Goal: Task Accomplishment & Management: Manage account settings

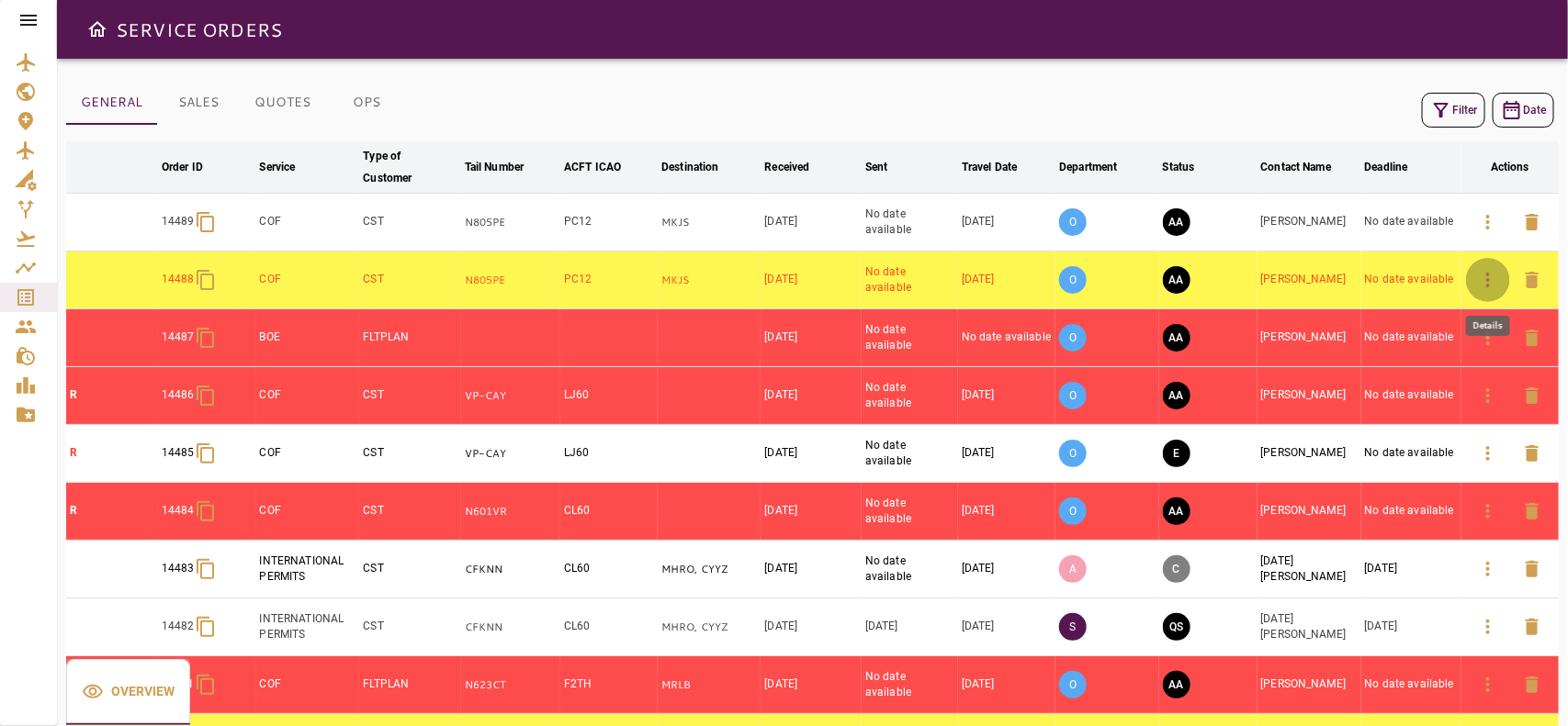
click at [1480, 287] on icon "button" at bounding box center [1487, 279] width 22 height 22
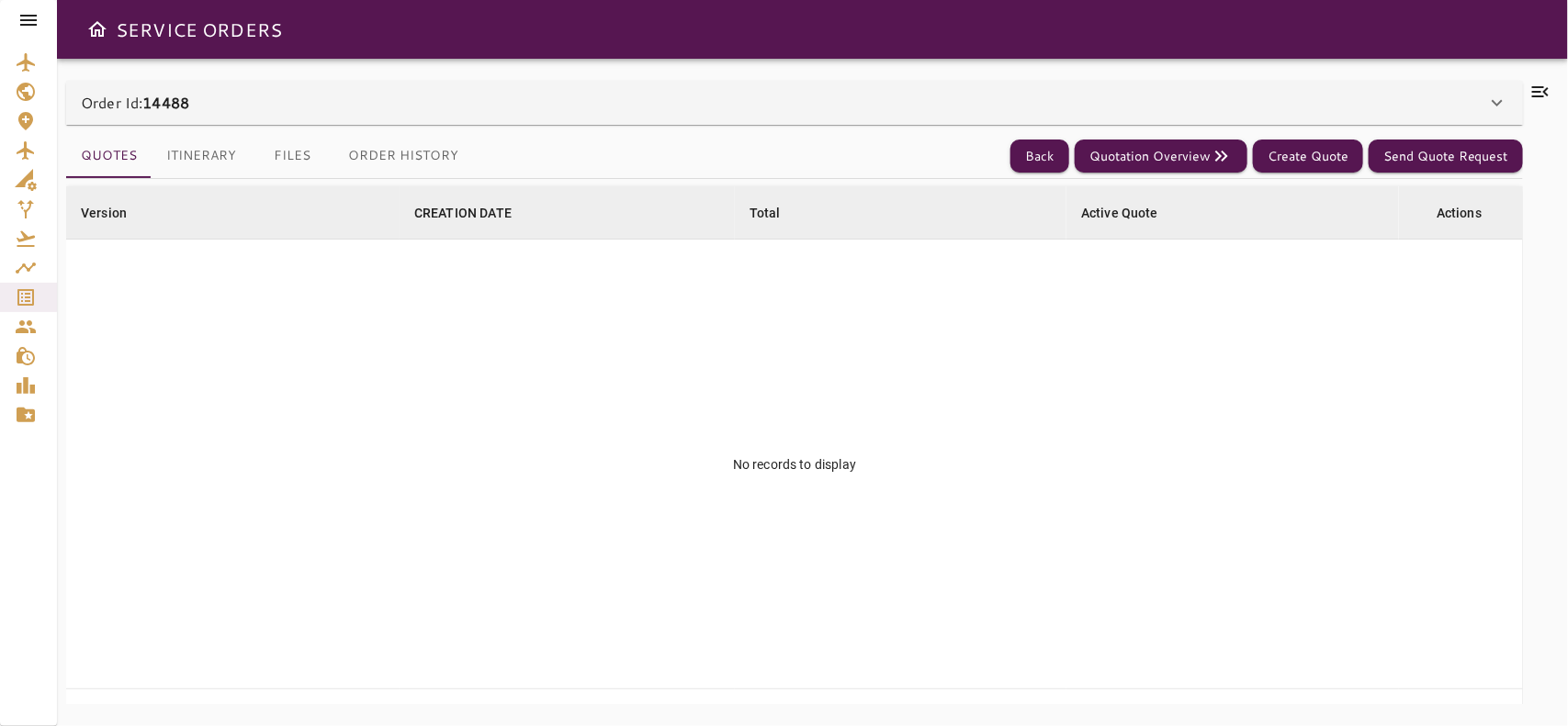
click at [705, 102] on div "Order Id: 14488" at bounding box center [784, 103] width 1405 height 22
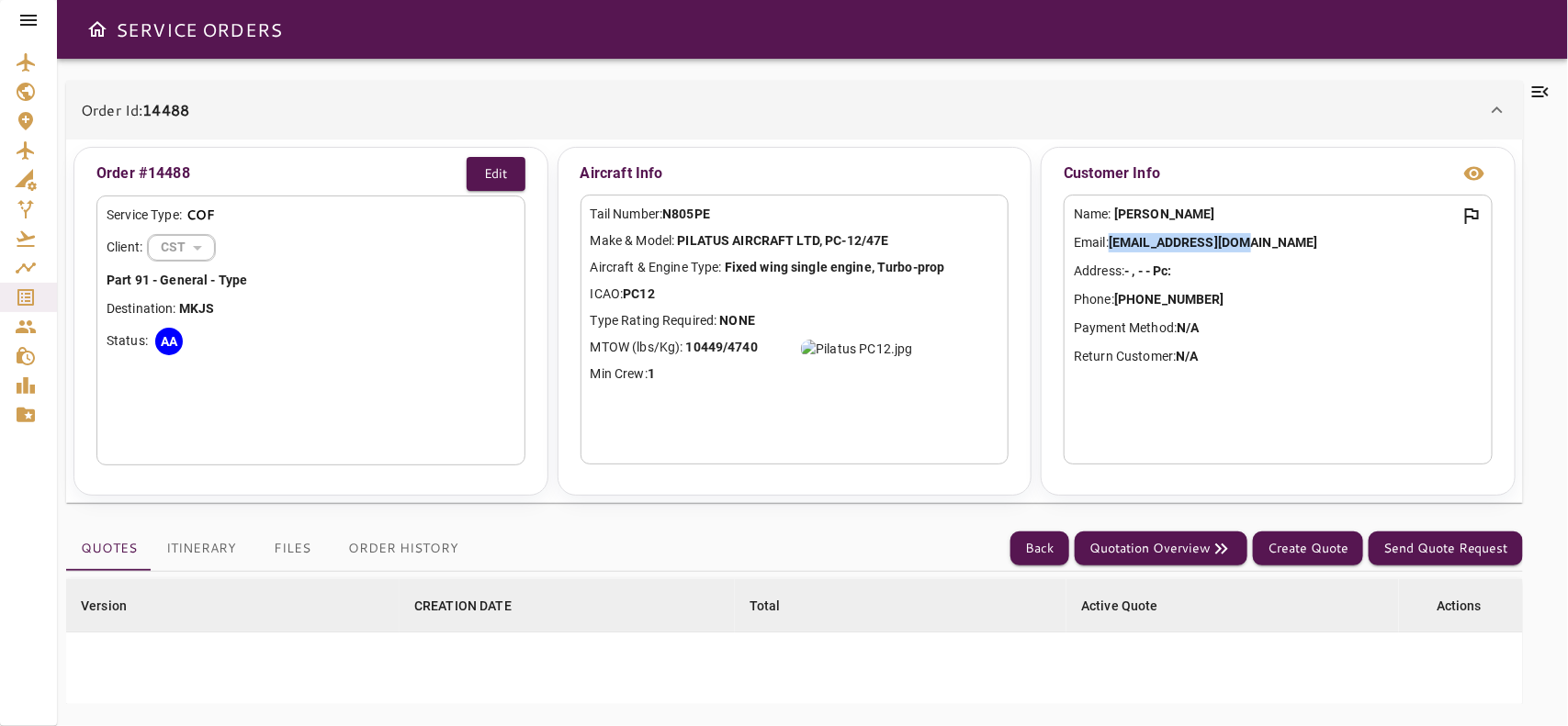
drag, startPoint x: 1256, startPoint y: 241, endPoint x: 1116, endPoint y: 237, distance: 140.1
click at [1116, 237] on p "Email: [EMAIL_ADDRESS][DOMAIN_NAME]" at bounding box center [1277, 243] width 408 height 20
copy b "[EMAIL_ADDRESS][DOMAIN_NAME]"
click at [1067, 548] on button "Back" at bounding box center [1039, 548] width 58 height 34
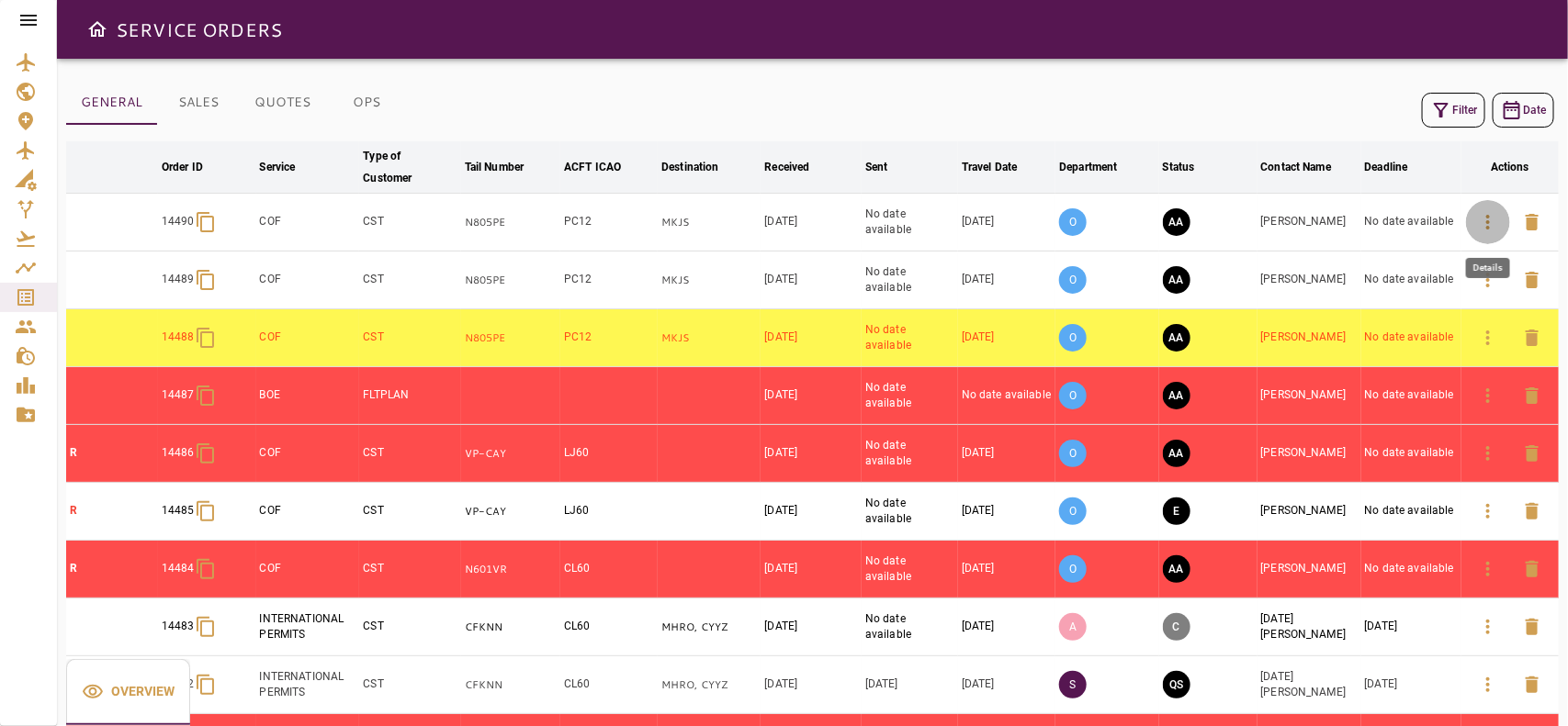
click at [1485, 236] on button "button" at bounding box center [1487, 222] width 44 height 44
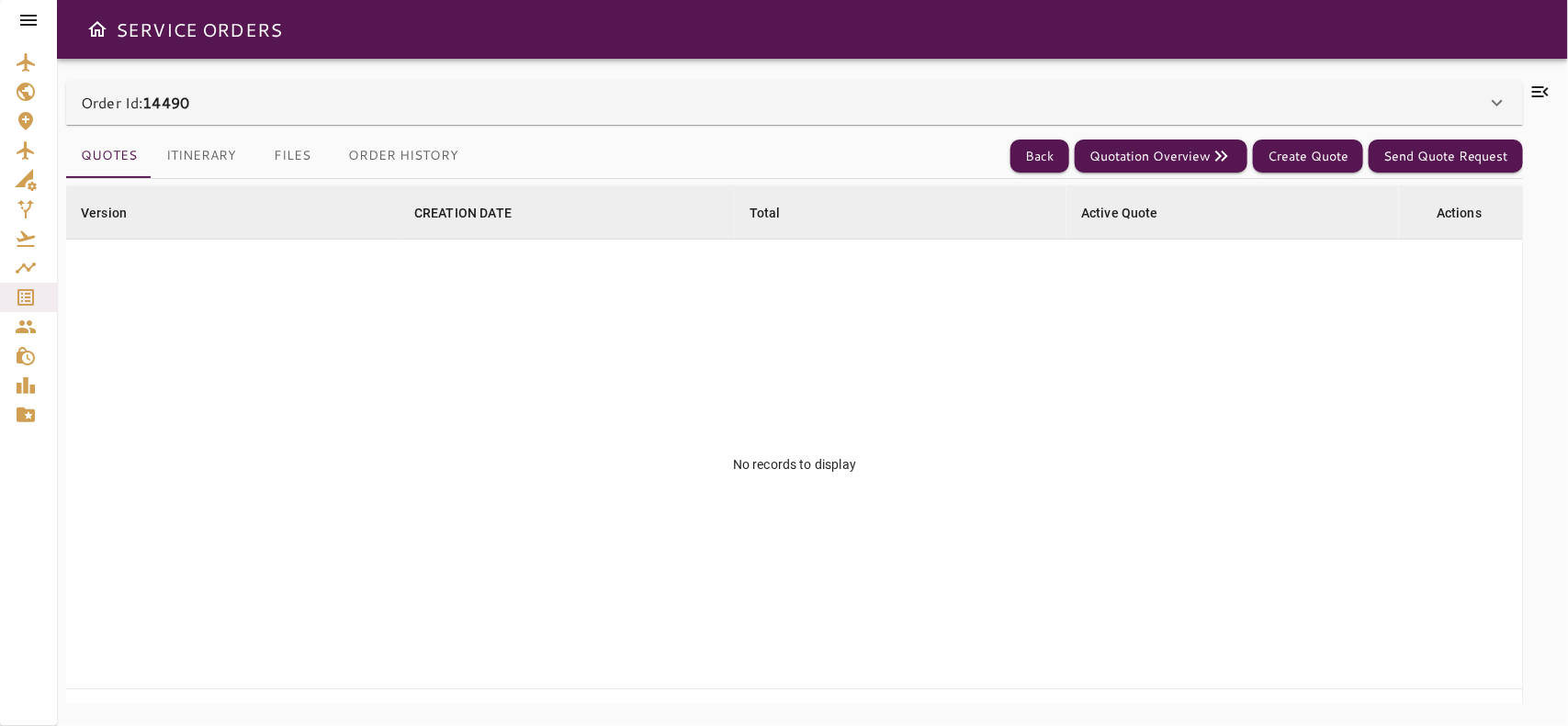
click at [540, 89] on div "Order Id: 14490" at bounding box center [794, 103] width 1456 height 44
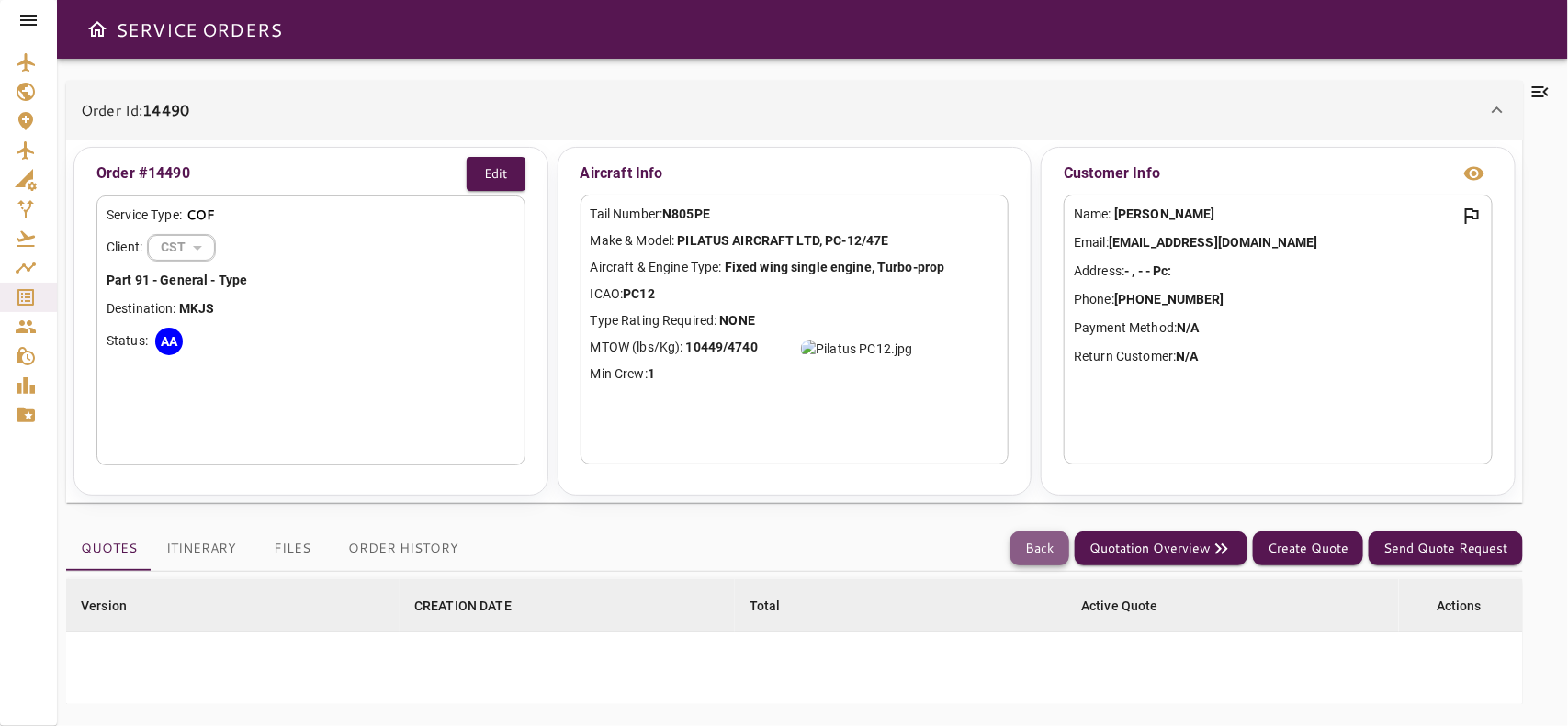
click at [1026, 547] on button "Back" at bounding box center [1039, 548] width 58 height 34
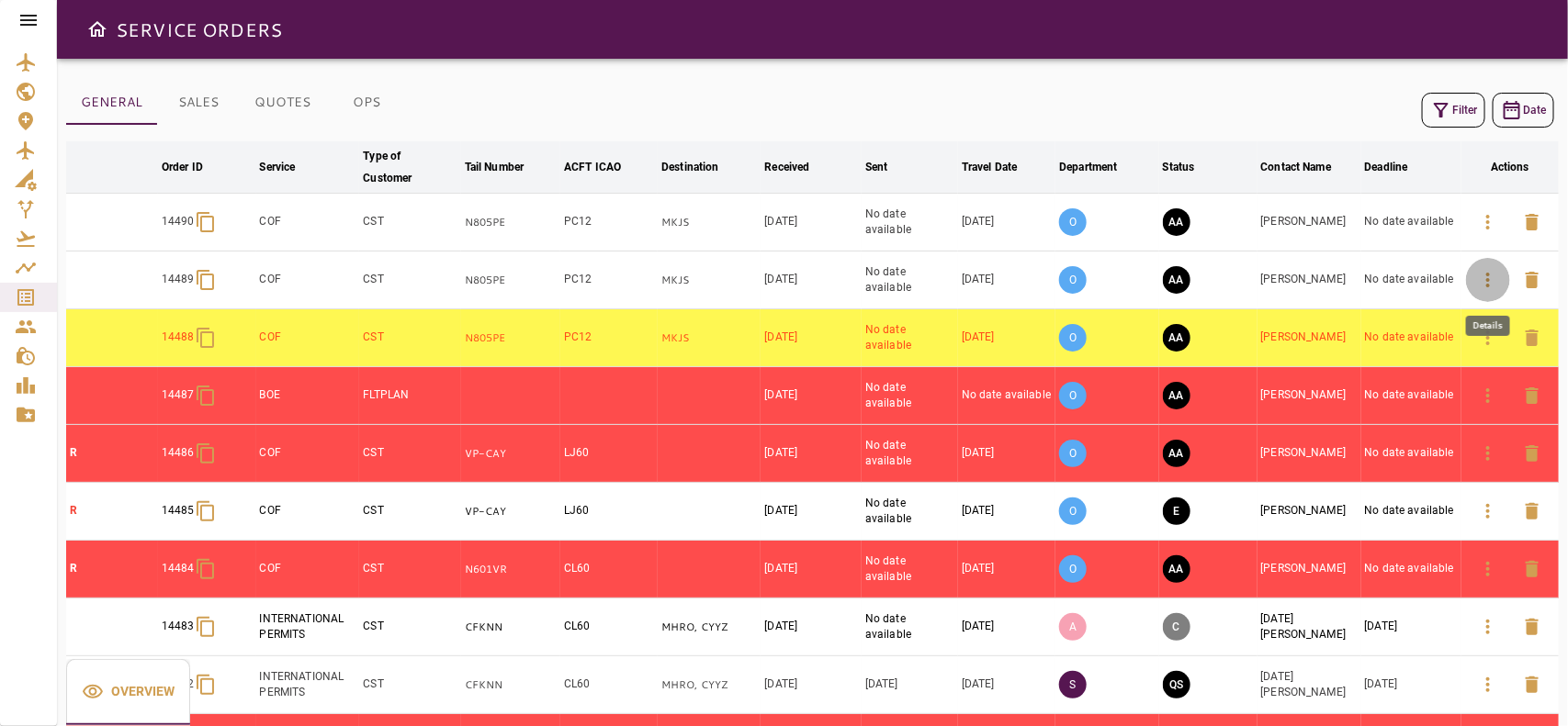
click at [1490, 293] on button "button" at bounding box center [1487, 279] width 44 height 44
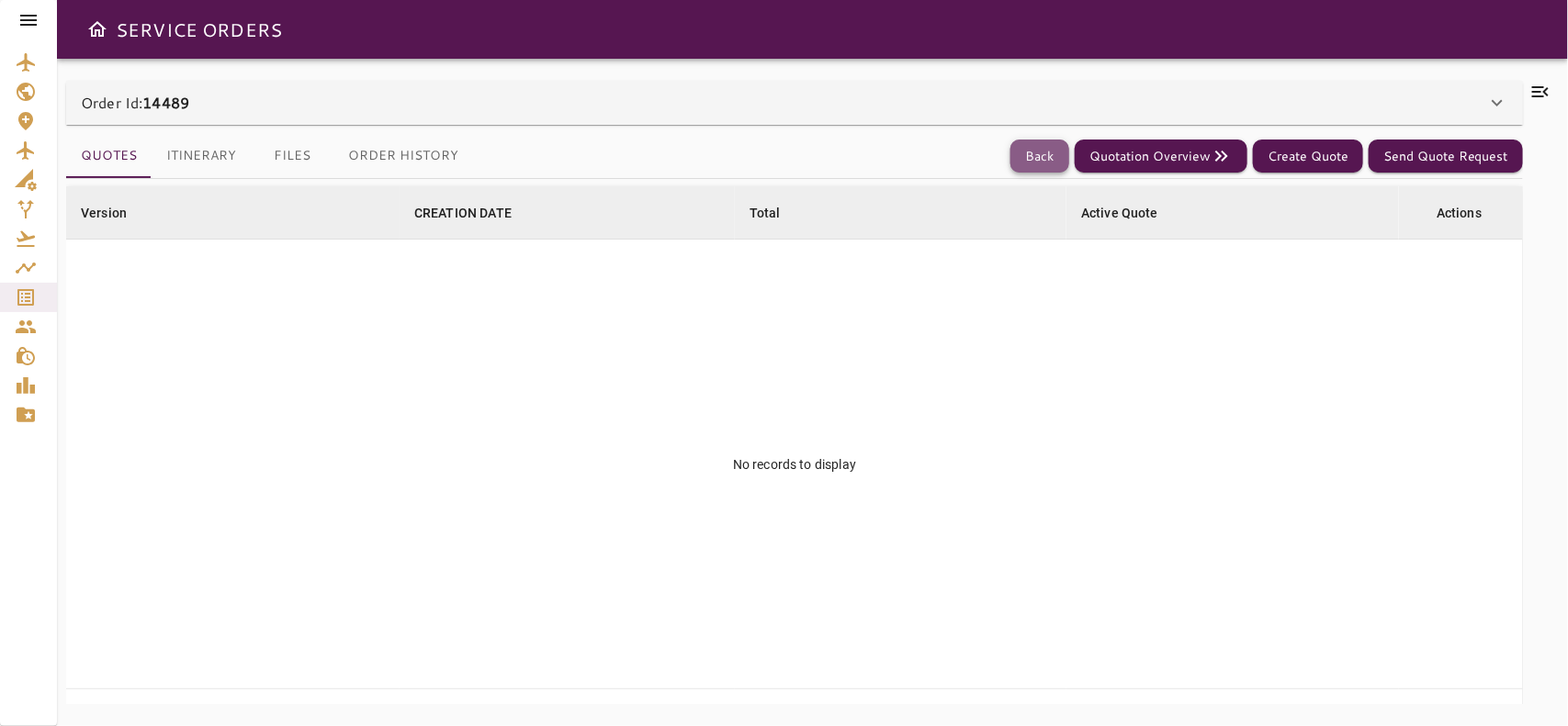
click at [1047, 164] on button "Back" at bounding box center [1039, 156] width 58 height 34
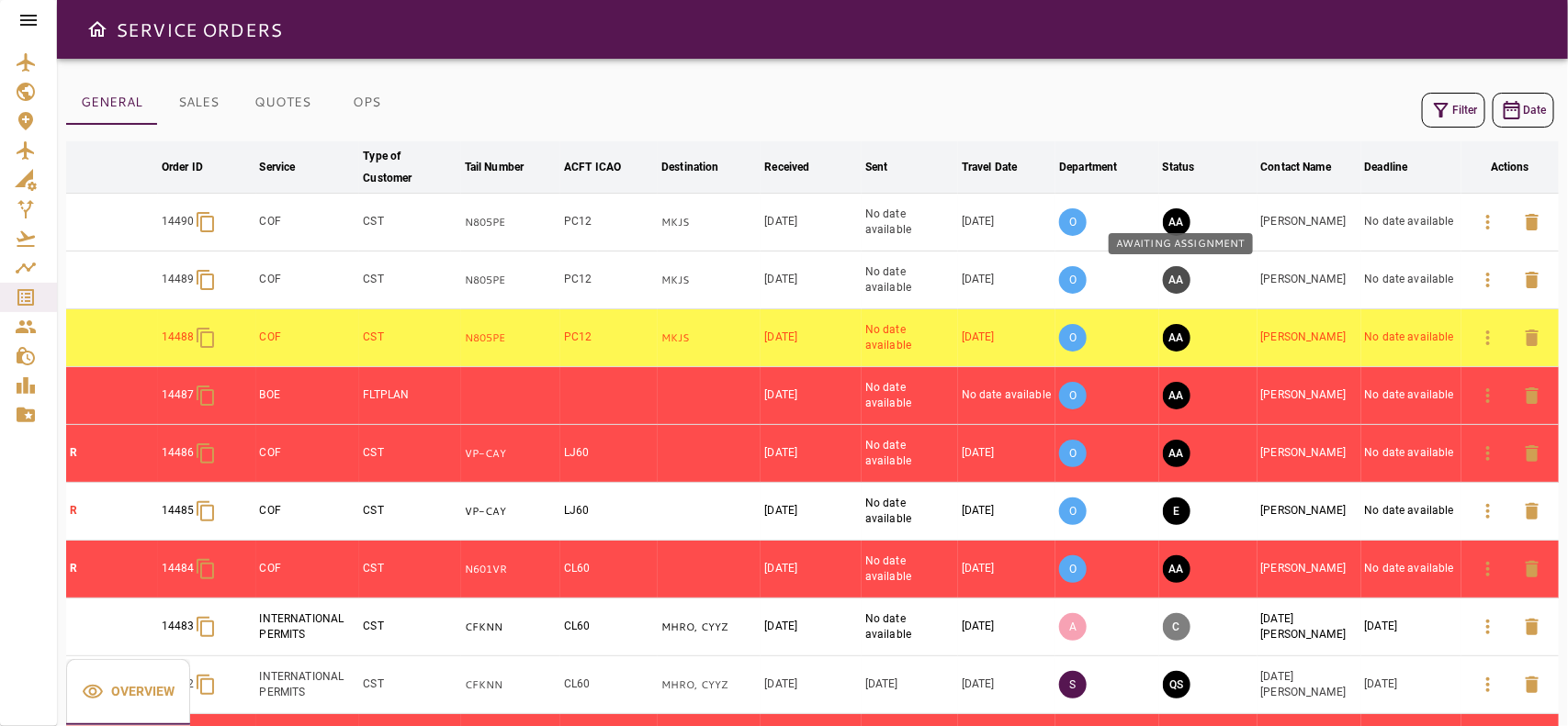
click at [1181, 291] on button "AA" at bounding box center [1176, 279] width 27 height 27
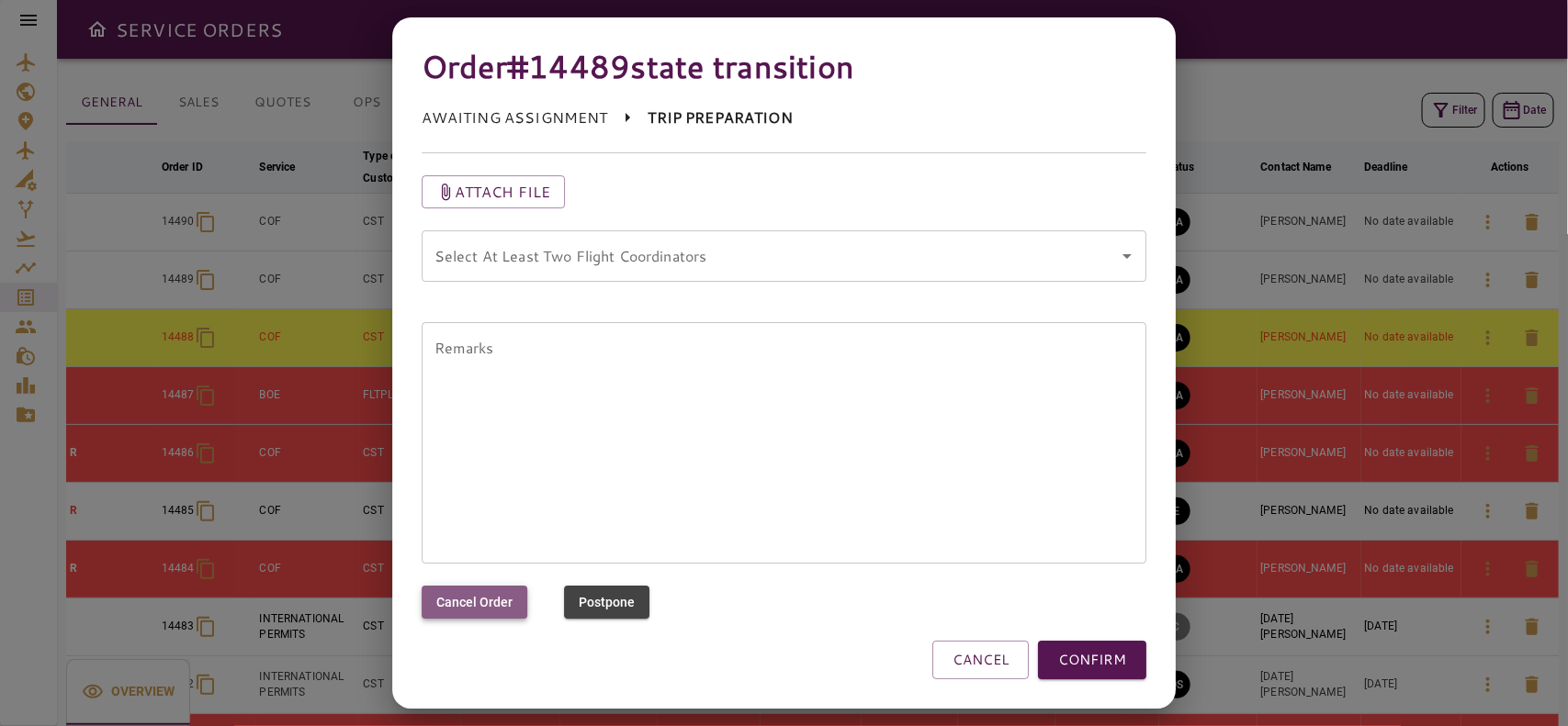
click at [454, 617] on button "Cancel Order" at bounding box center [474, 603] width 105 height 34
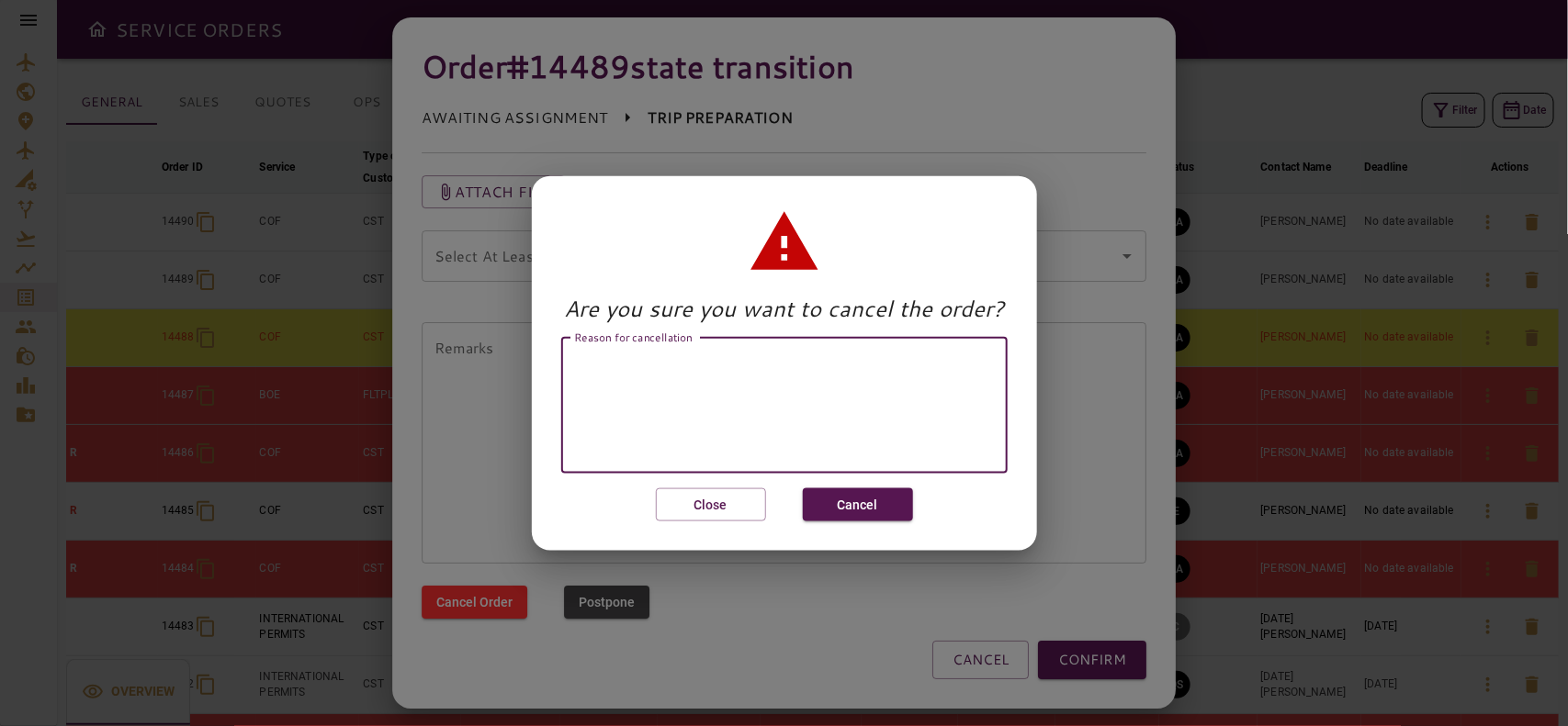
click at [829, 409] on textarea "Reason for cancellation" at bounding box center [784, 405] width 420 height 105
type textarea "**********"
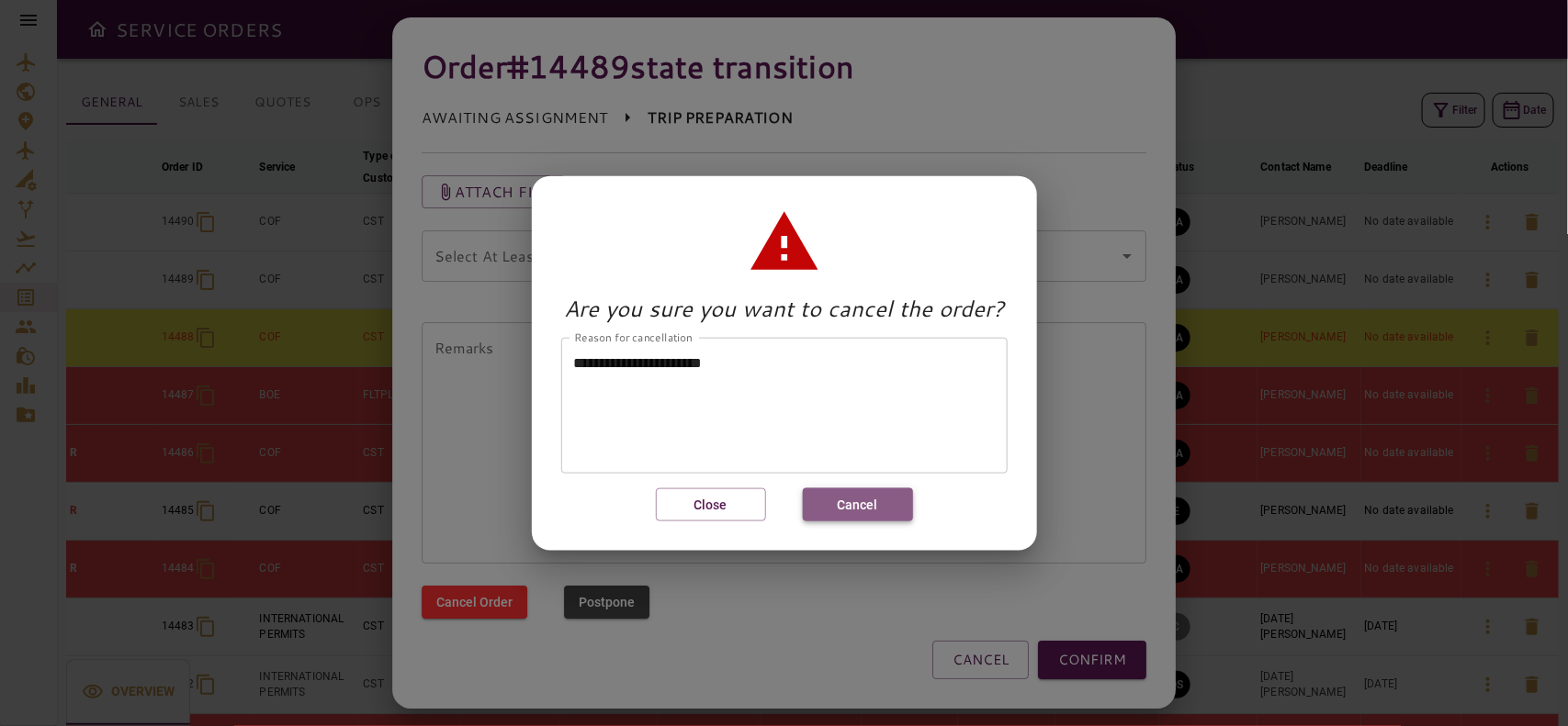
click at [838, 497] on button "Cancel" at bounding box center [857, 504] width 110 height 34
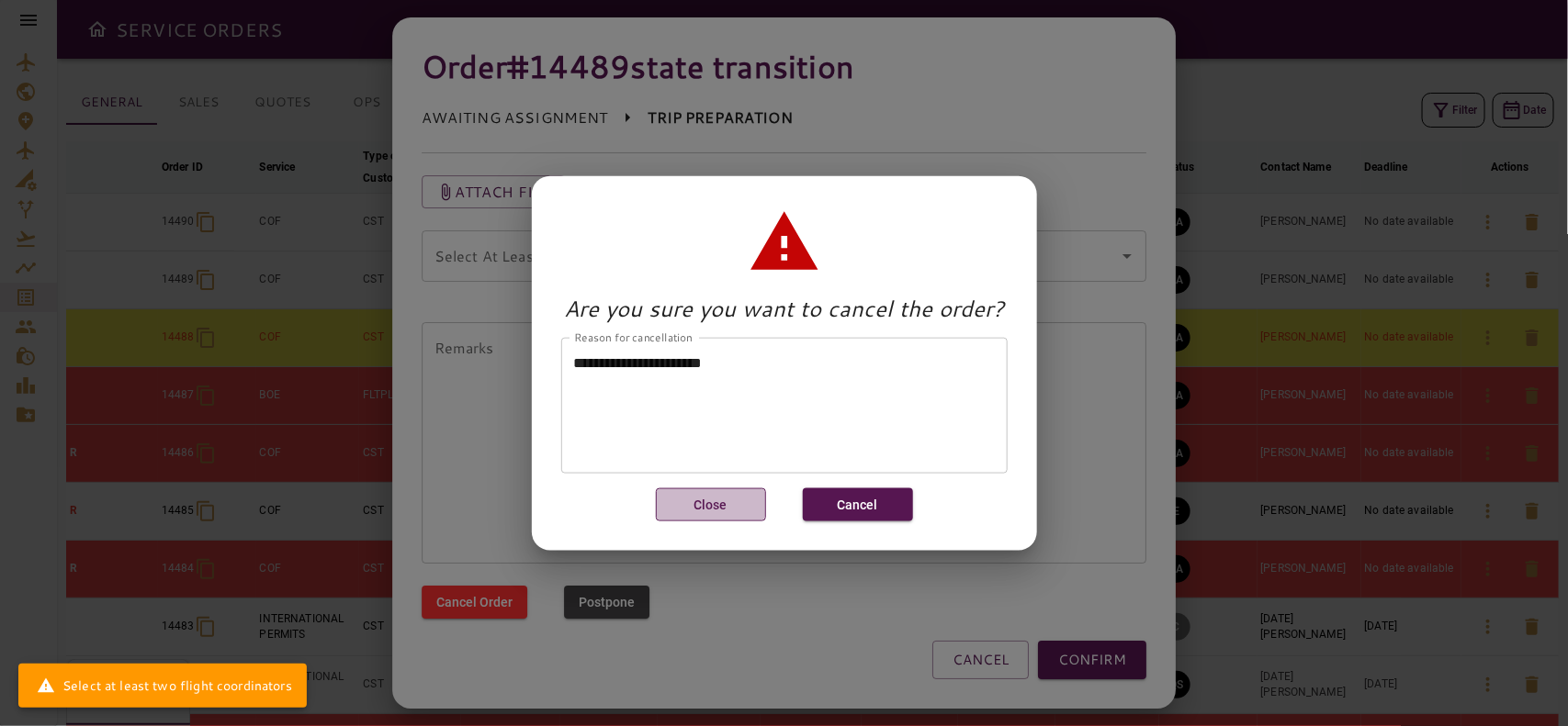
click at [754, 513] on button "Close" at bounding box center [710, 504] width 110 height 34
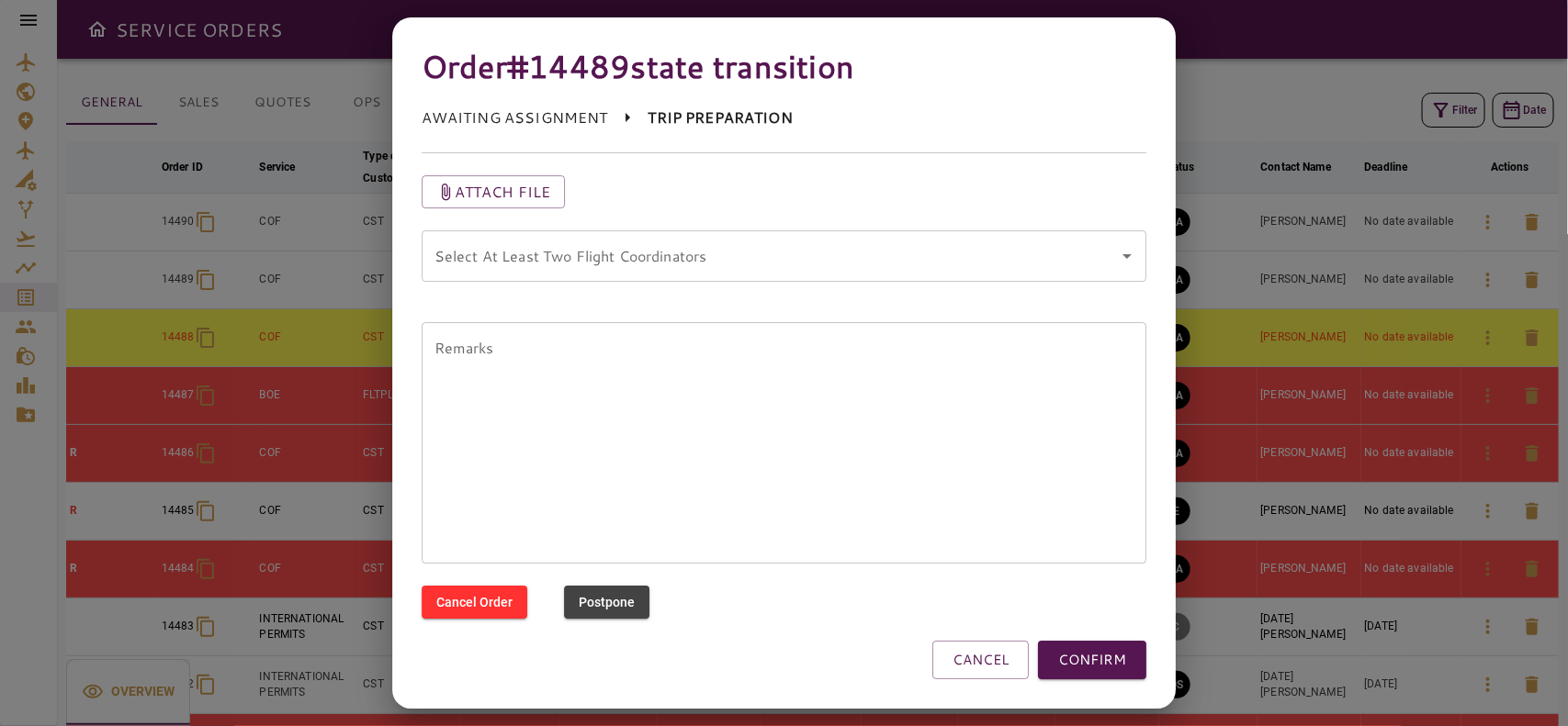
click at [641, 264] on coordinators "Select At Least Two Flight Coordinators" at bounding box center [770, 256] width 681 height 35
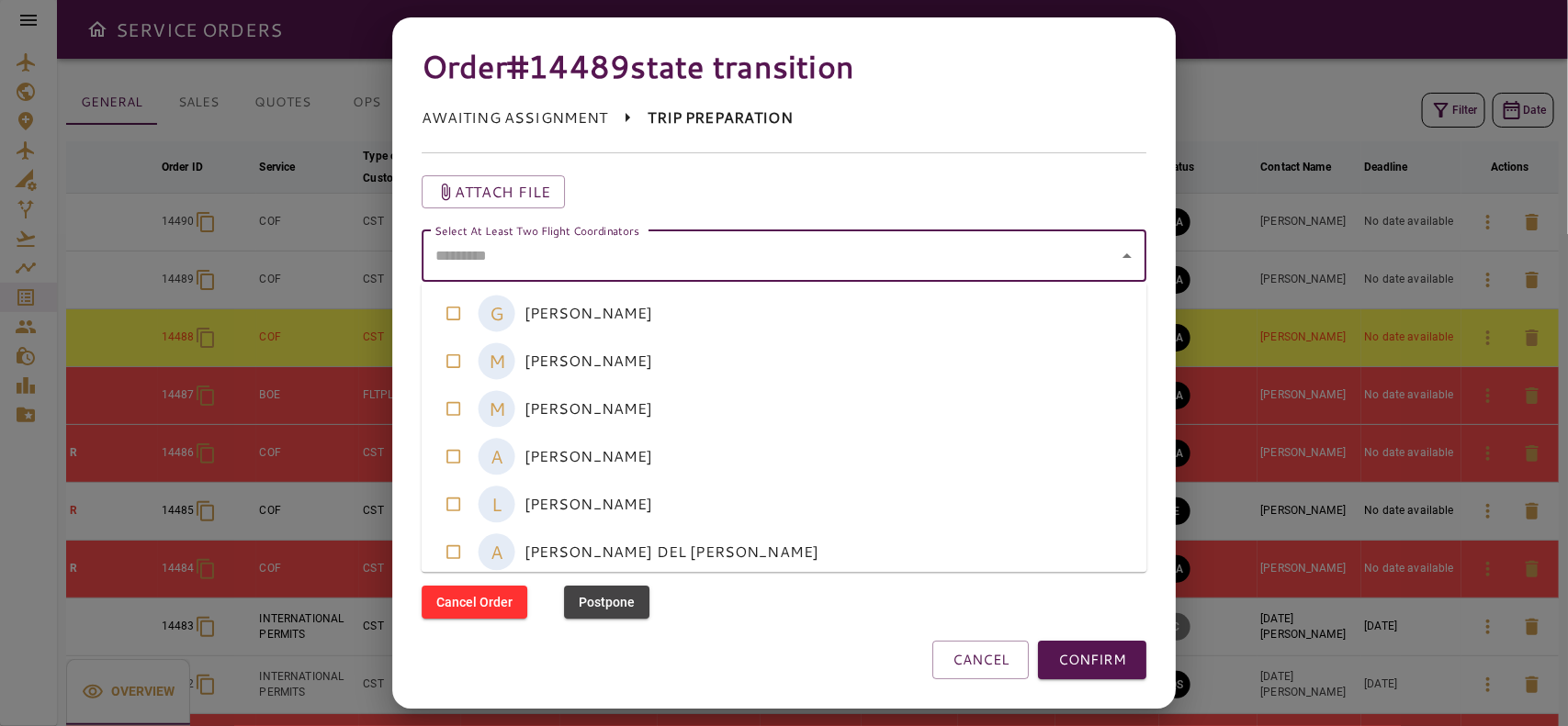
click at [618, 300] on coordinators-option-0 "G GERARDO ARGUIJO" at bounding box center [784, 314] width 725 height 48
click at [597, 462] on coordinators-option-3 "A ALFREDO CABRERA" at bounding box center [784, 457] width 725 height 48
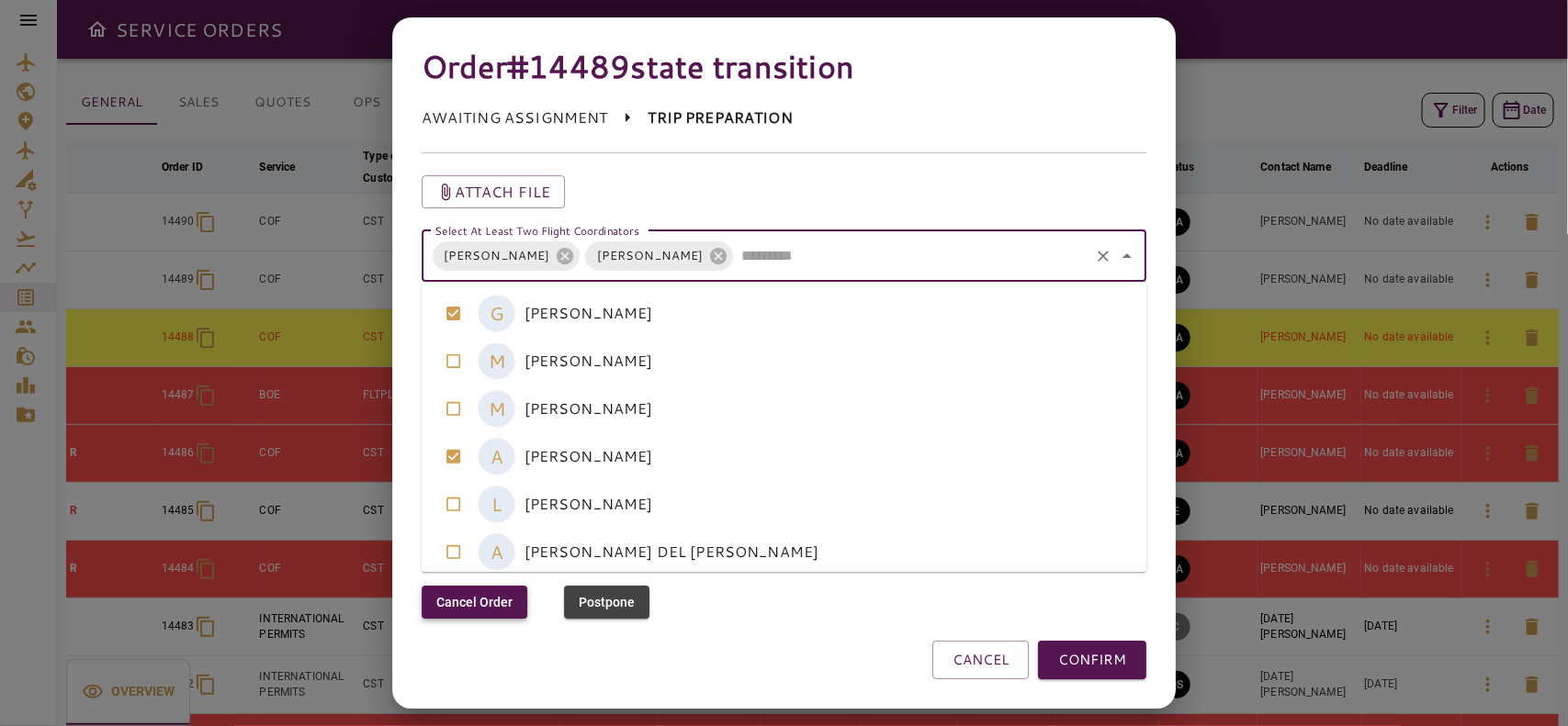
click at [433, 599] on button "Cancel Order" at bounding box center [474, 603] width 105 height 34
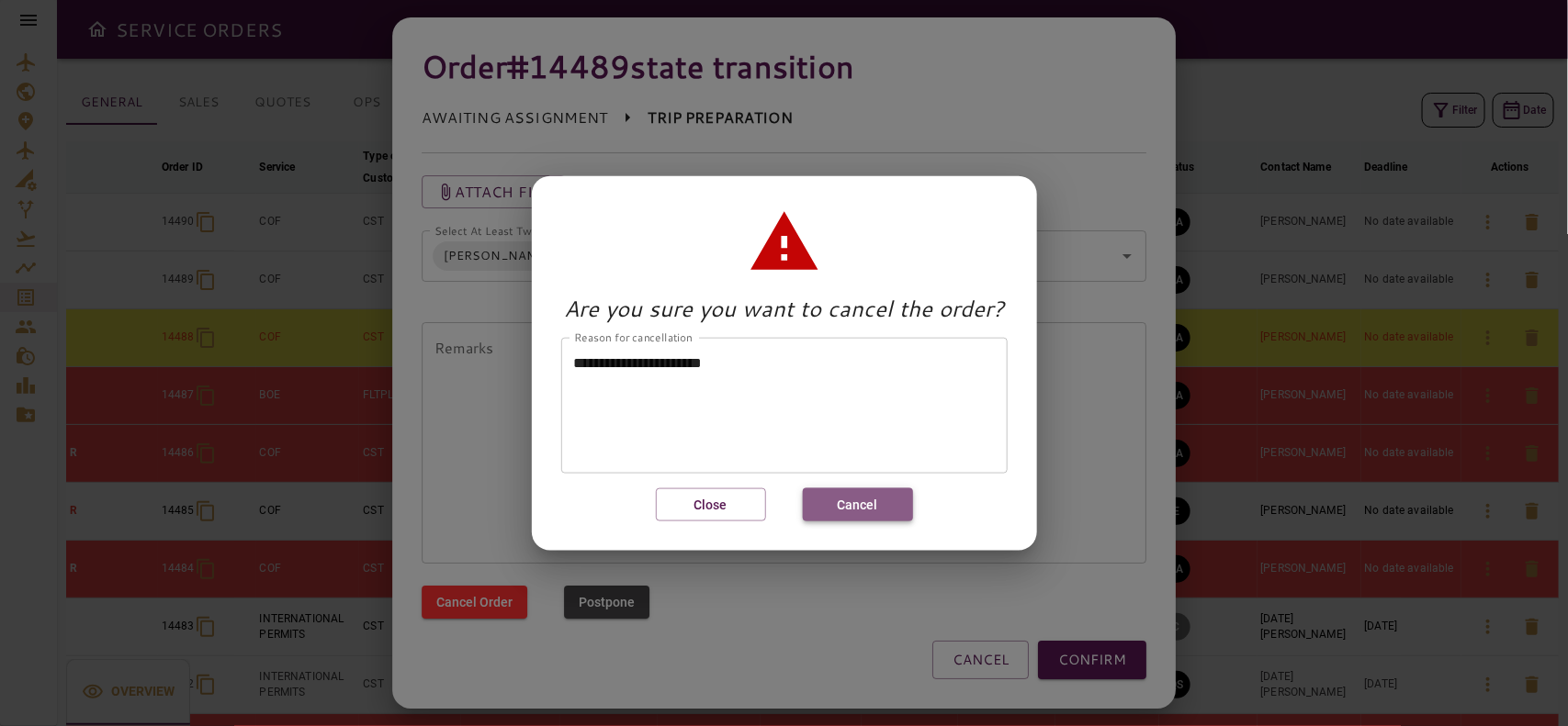
click at [883, 496] on button "Cancel" at bounding box center [857, 504] width 110 height 34
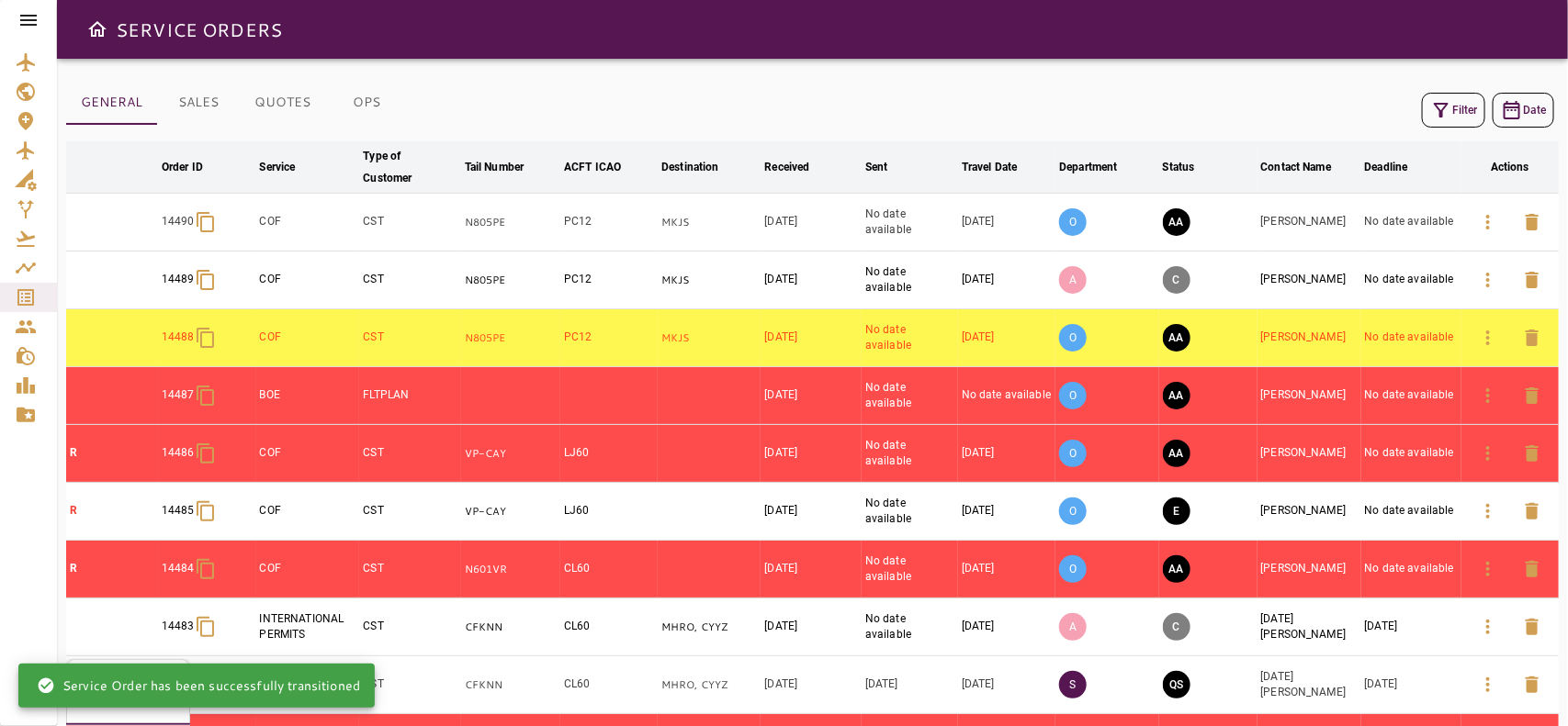
click at [24, 12] on icon at bounding box center [28, 20] width 22 height 22
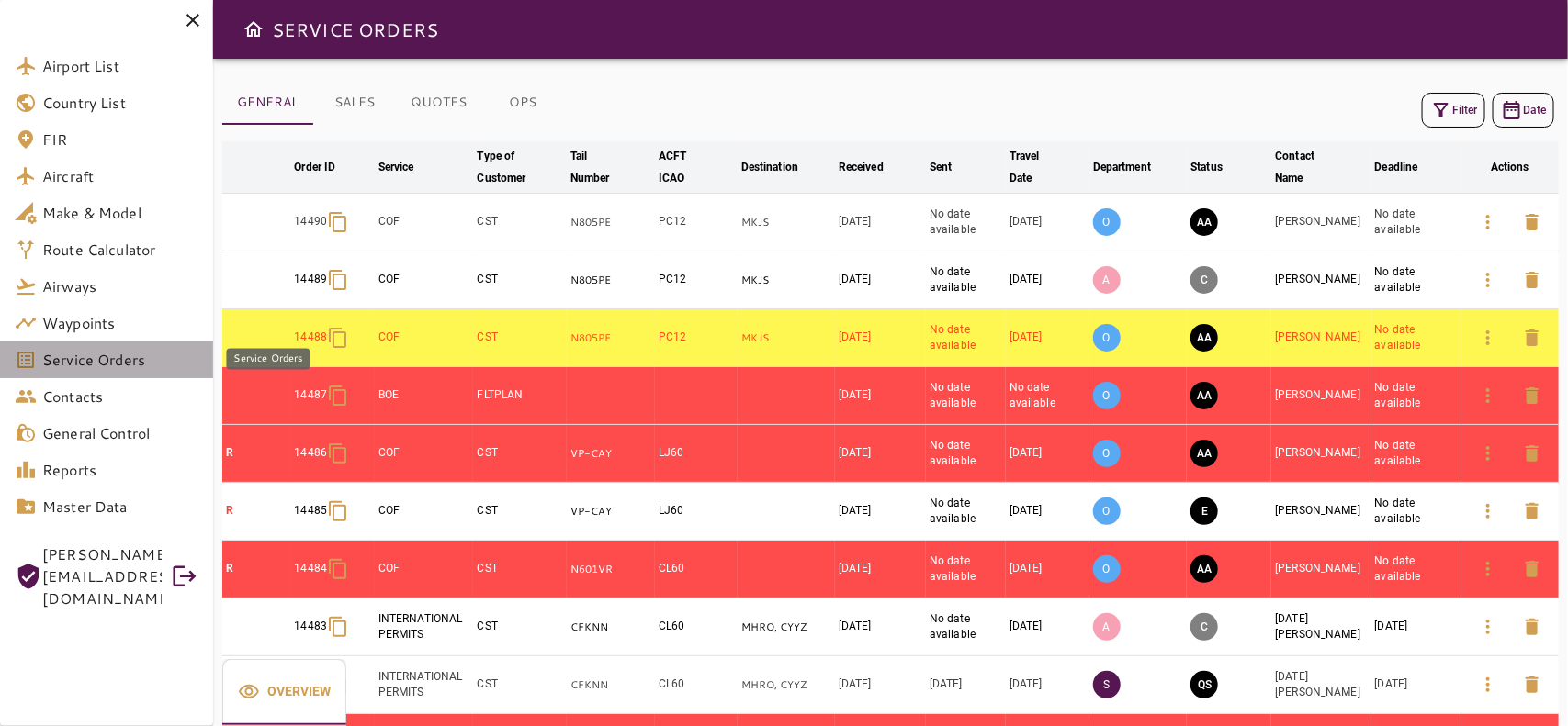
click at [56, 355] on span "Service Orders" at bounding box center [120, 359] width 156 height 22
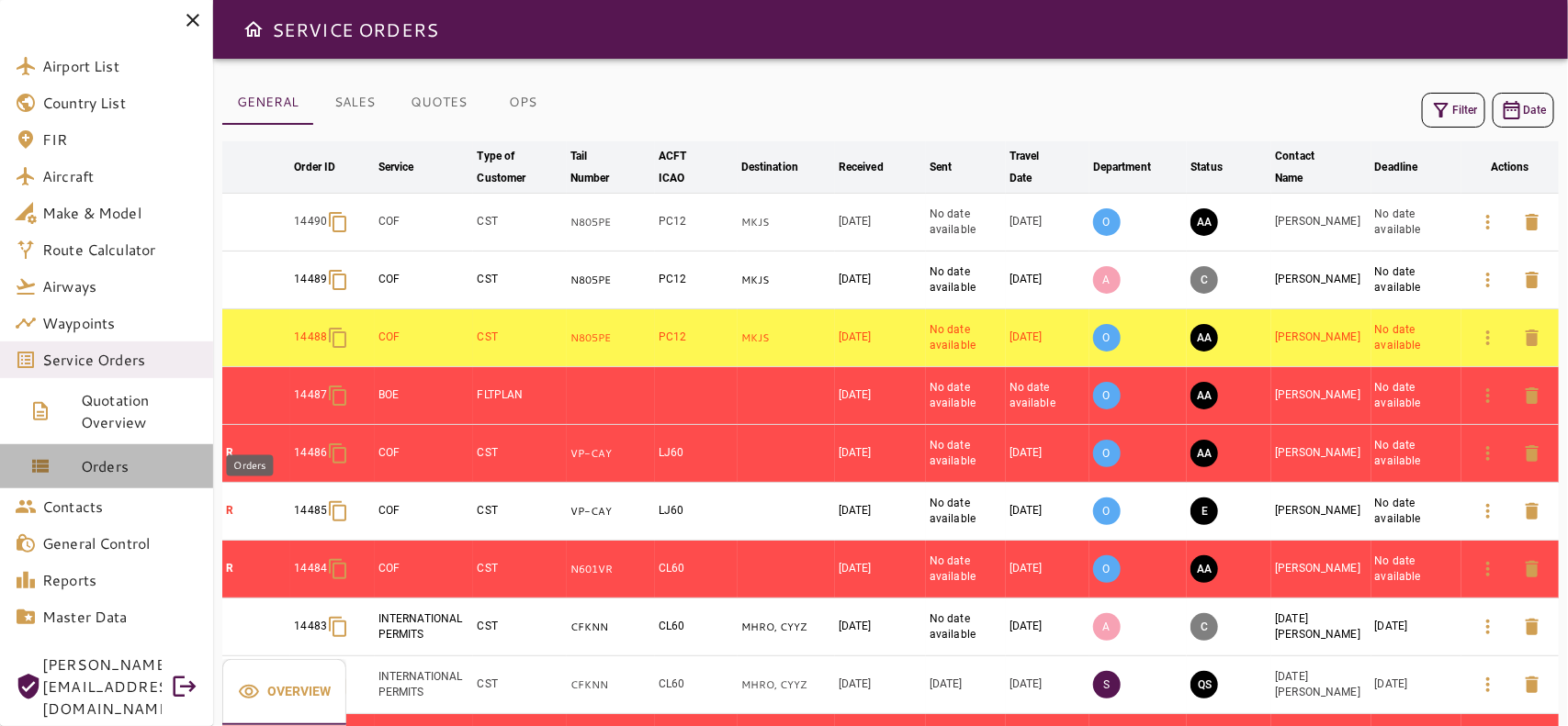
click at [99, 461] on span "Orders" at bounding box center [139, 466] width 118 height 22
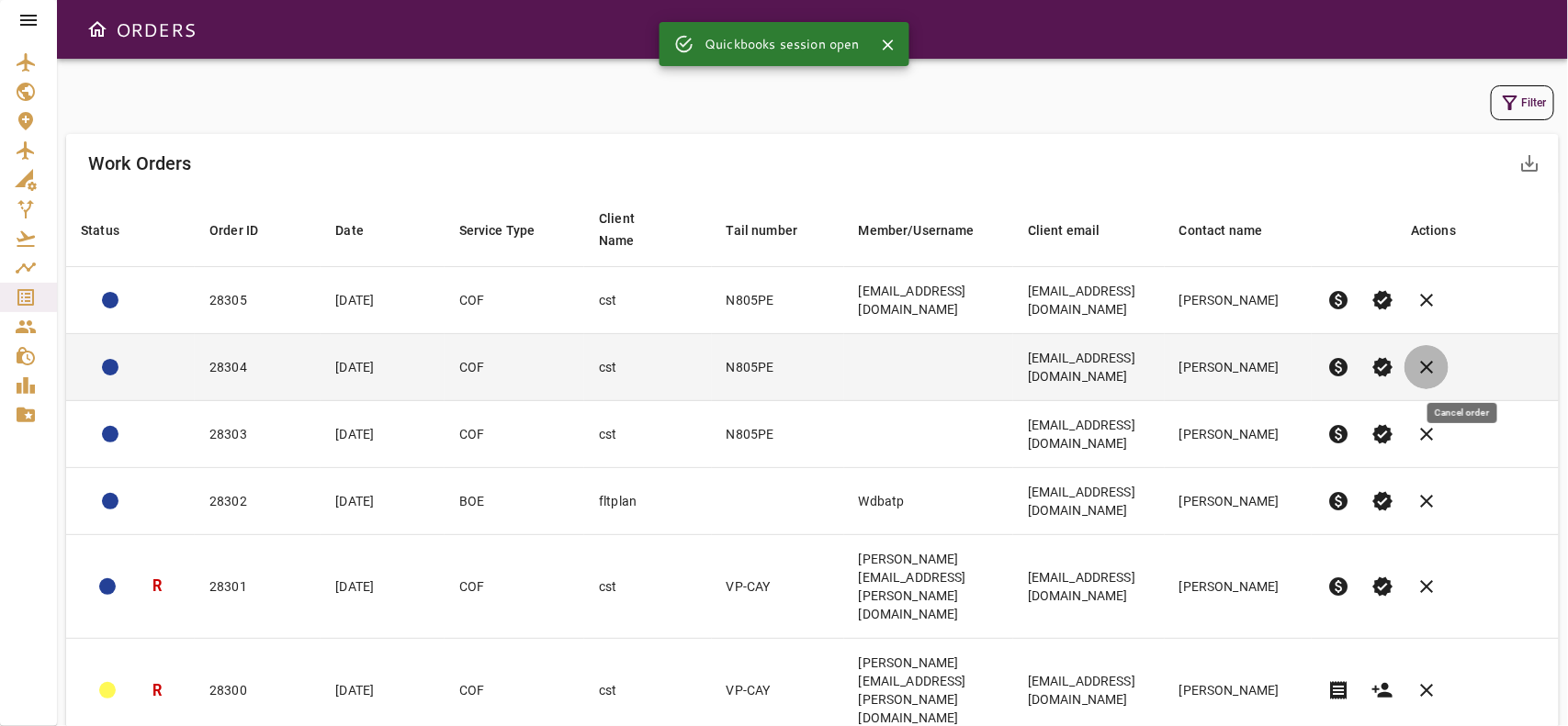
click at [1437, 369] on span "clear" at bounding box center [1426, 367] width 22 height 22
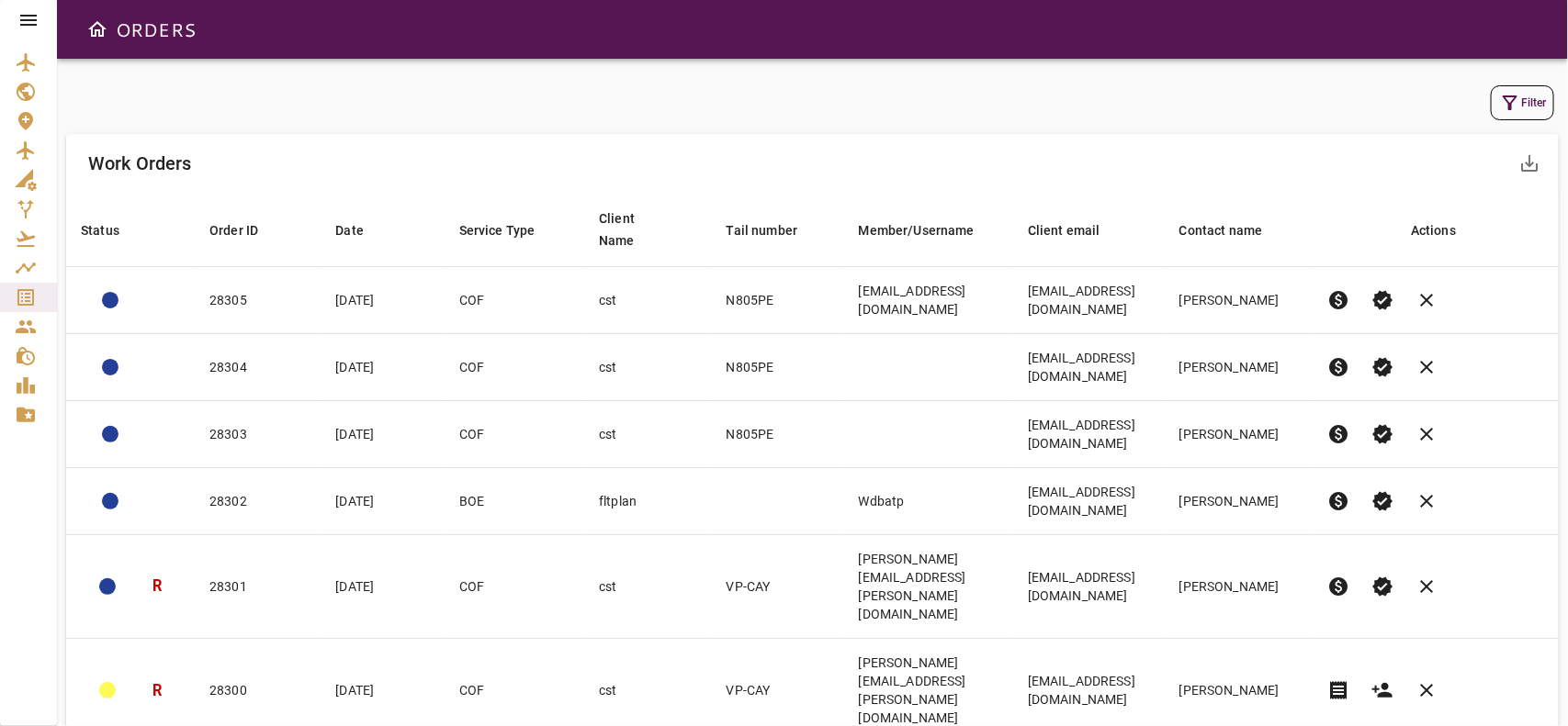
click at [24, 29] on icon at bounding box center [28, 20] width 22 height 22
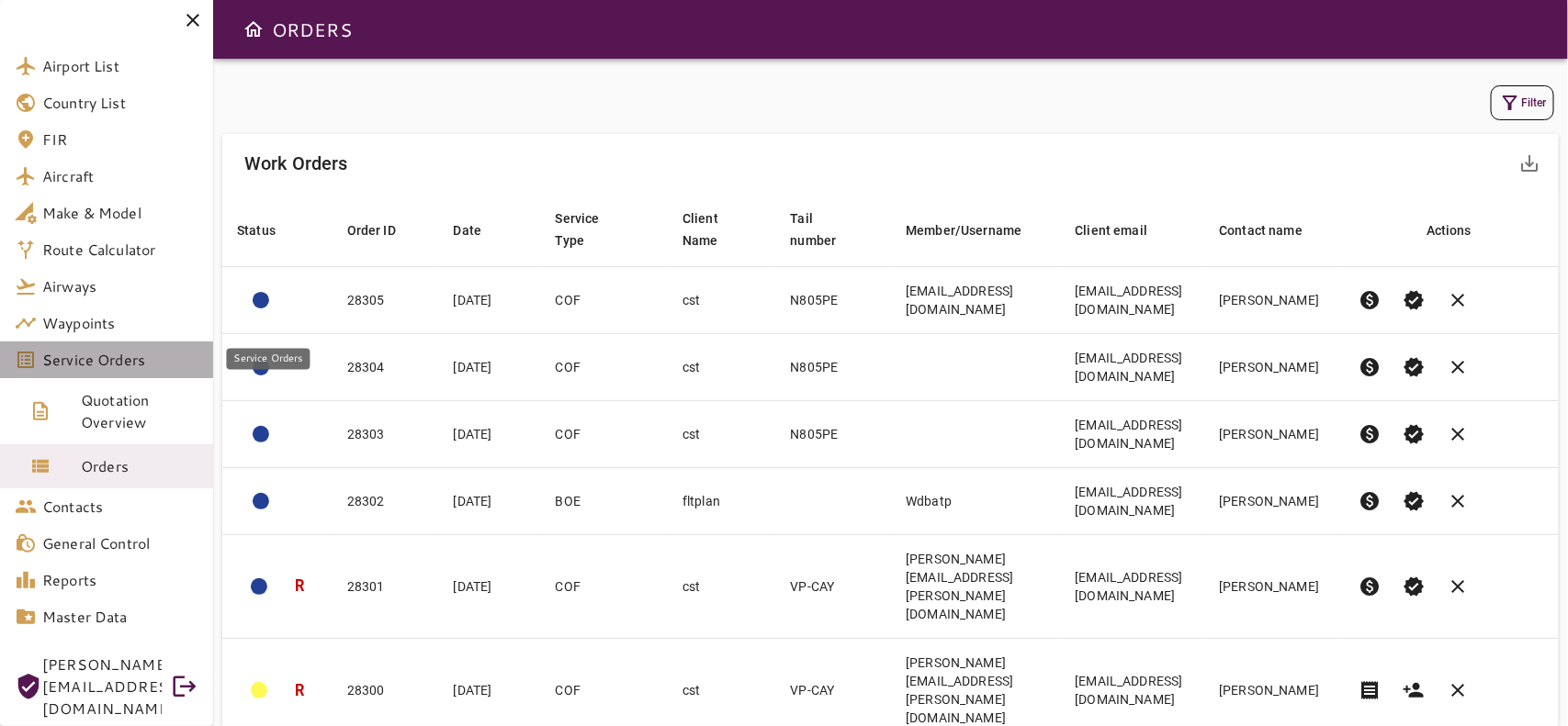
click at [78, 346] on link "Service Orders" at bounding box center [106, 359] width 214 height 37
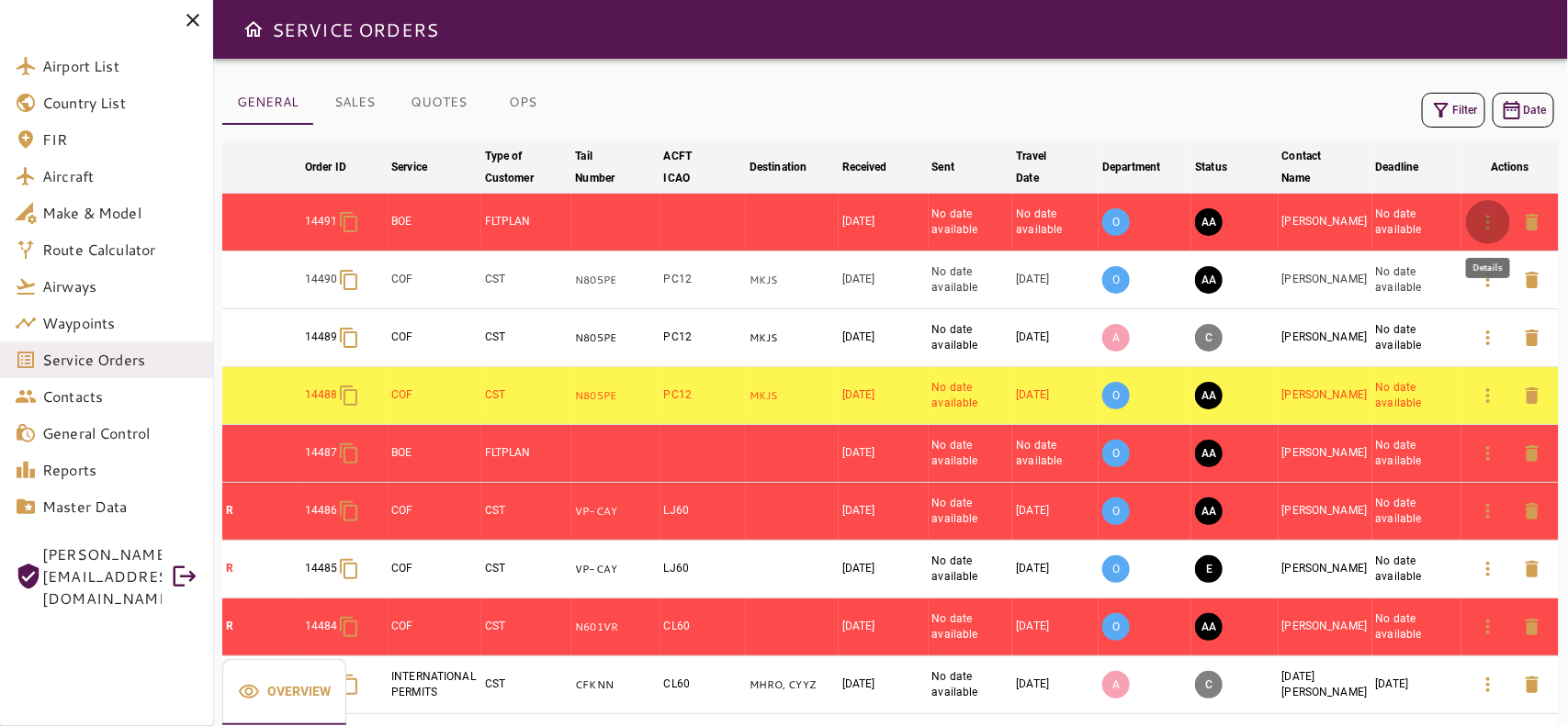
click at [1477, 227] on icon "button" at bounding box center [1487, 222] width 22 height 22
